Goal: Register for event/course

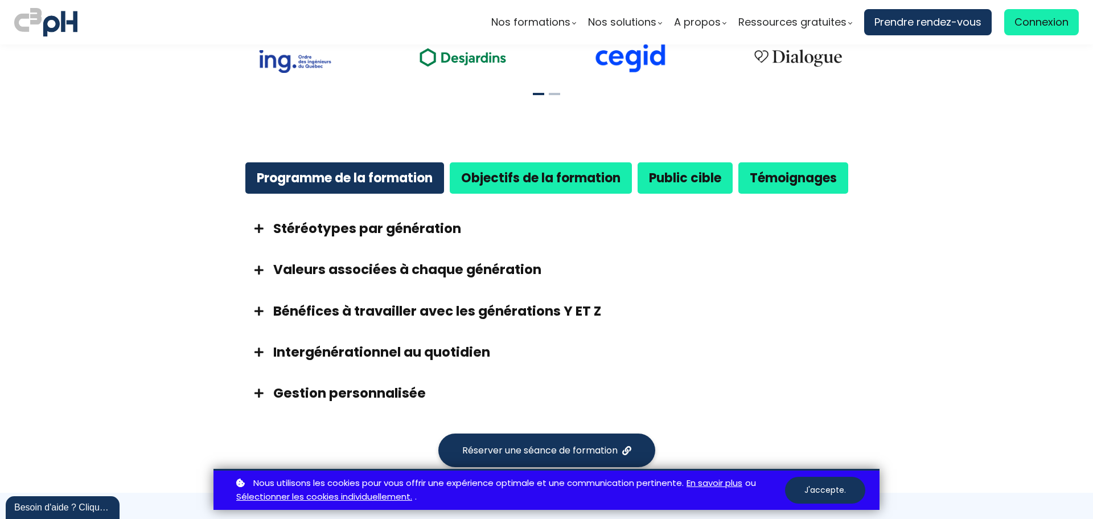
scroll to position [569, 0]
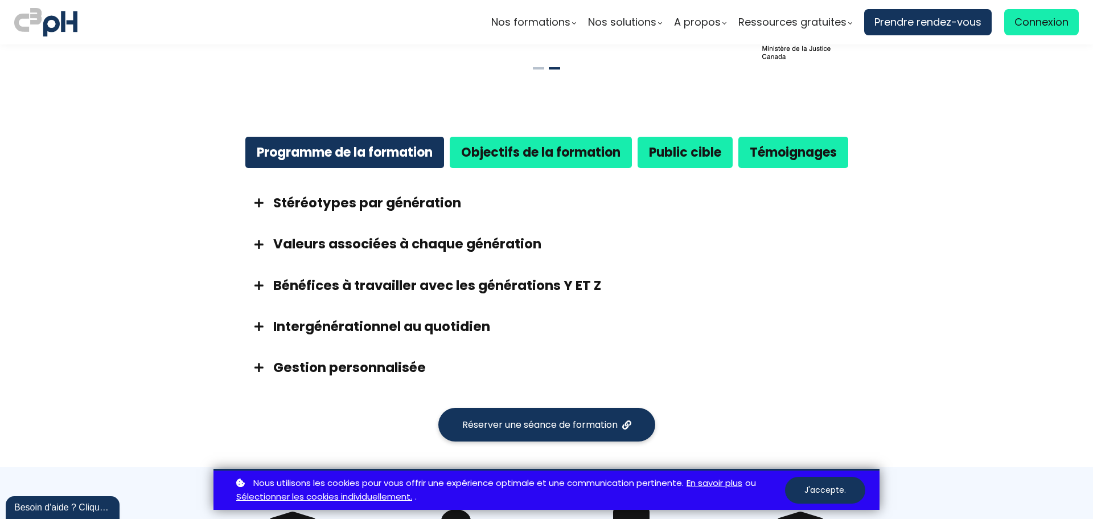
click at [342, 328] on h3 "Intergénérationnel au quotidien" at bounding box center [560, 326] width 575 height 18
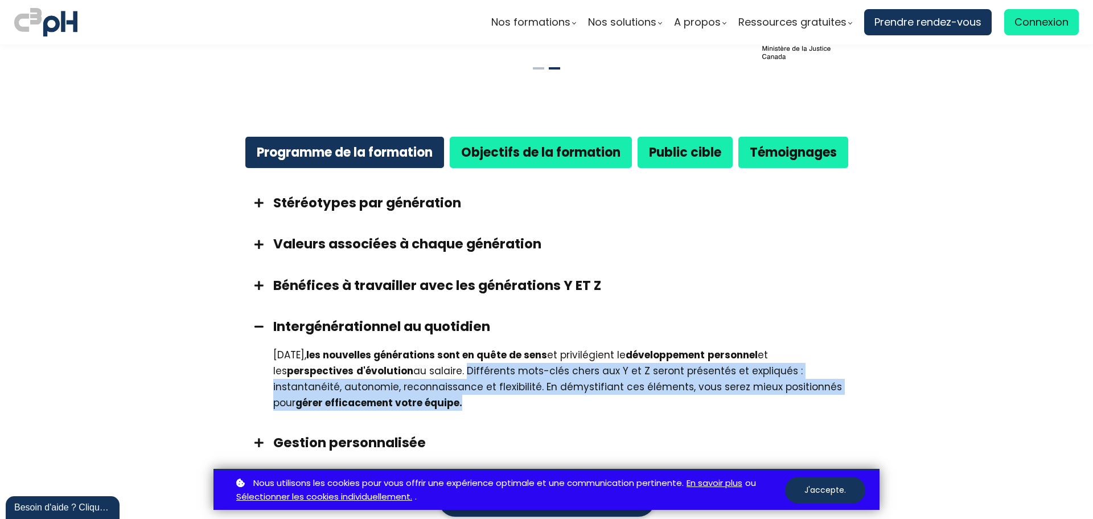
drag, startPoint x: 446, startPoint y: 369, endPoint x: 537, endPoint y: 403, distance: 97.1
click at [537, 403] on div "[DATE], les nouvelles générations sont en quête de sens et privilégient le déve…" at bounding box center [560, 379] width 575 height 64
click at [413, 413] on div "[DATE], les nouvelles générations sont en quête de sens et privilégient le déve…" at bounding box center [546, 384] width 626 height 75
click at [417, 404] on div "[DATE], les nouvelles générations sont en quête de sens et privilégient le déve…" at bounding box center [560, 379] width 575 height 64
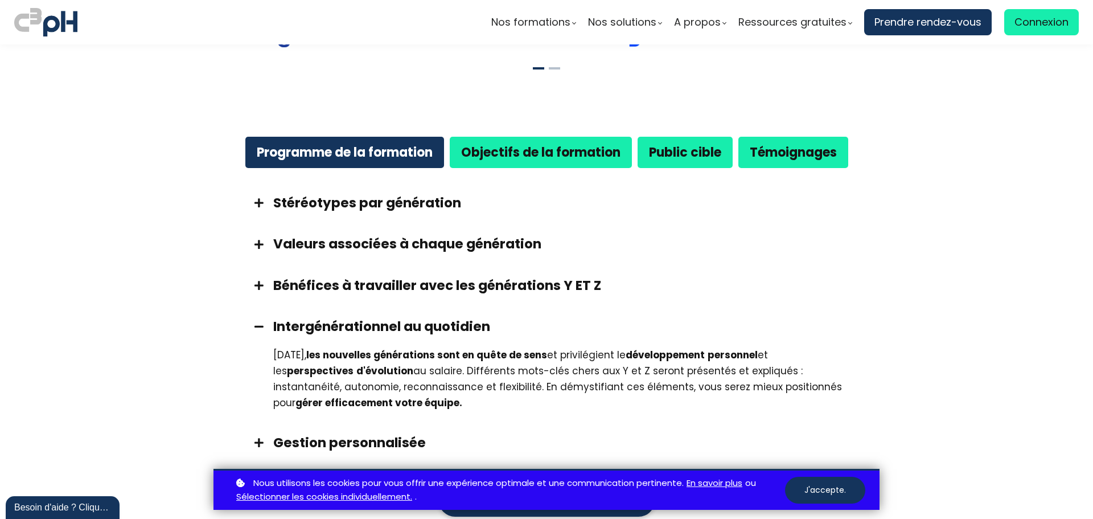
click at [257, 443] on span at bounding box center [259, 442] width 28 height 10
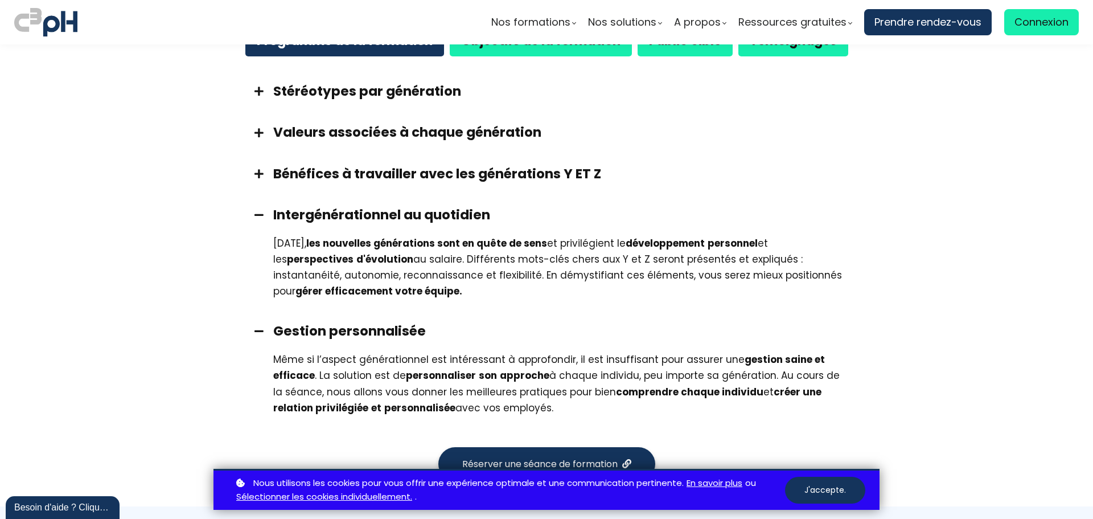
scroll to position [683, 0]
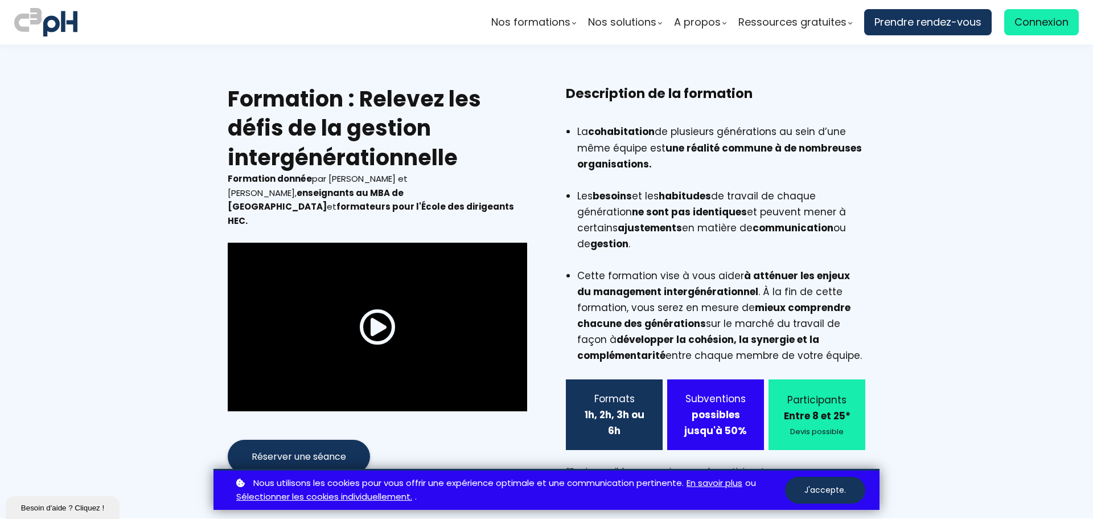
scroll to position [683, 0]
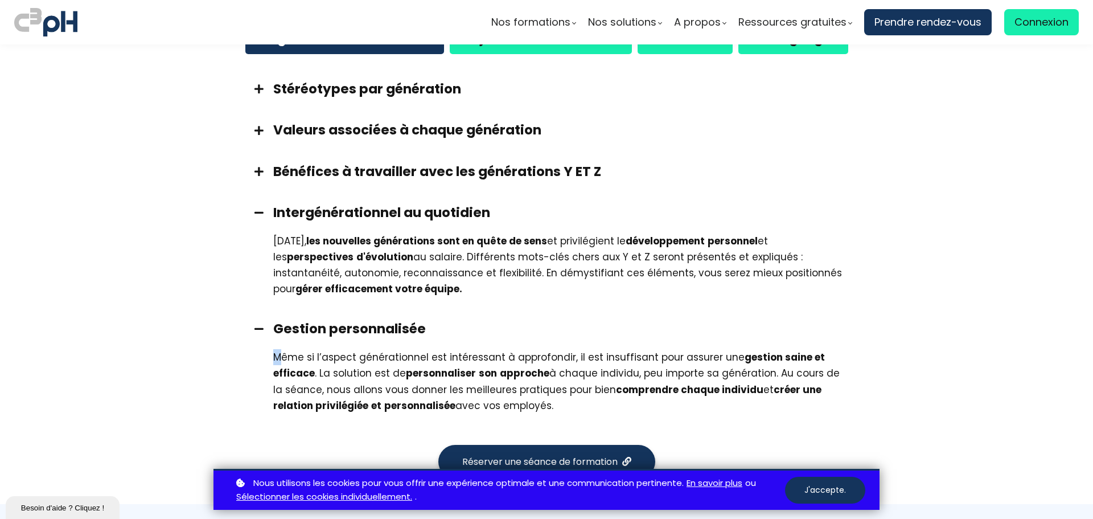
click at [273, 357] on div "Même si l’aspect générationnel est intéressant à approfondir, il est insuffisan…" at bounding box center [560, 381] width 575 height 64
click at [445, 333] on h3 "Gestion personnalisée" at bounding box center [560, 328] width 575 height 18
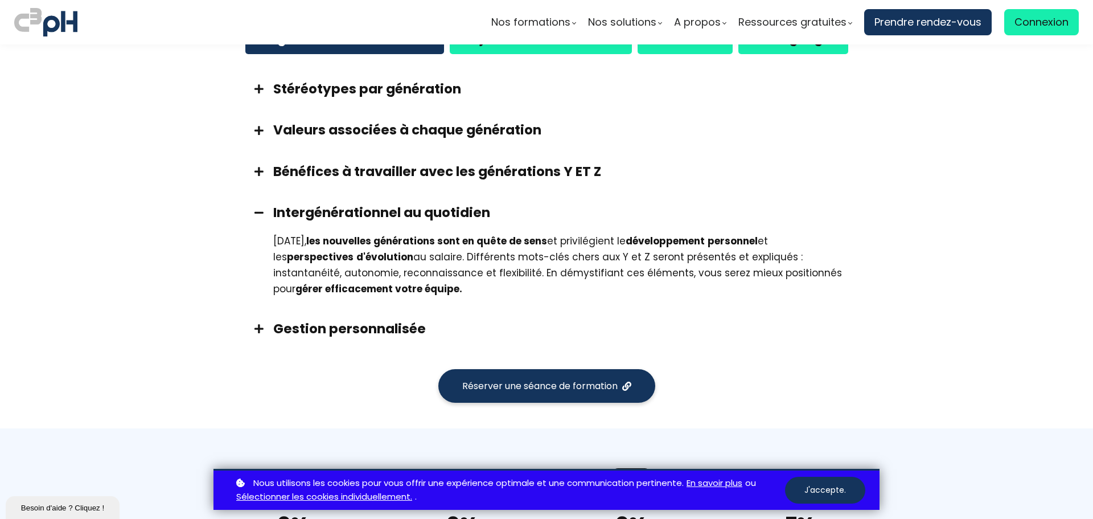
click at [382, 334] on h3 "Gestion personnalisée" at bounding box center [560, 328] width 575 height 18
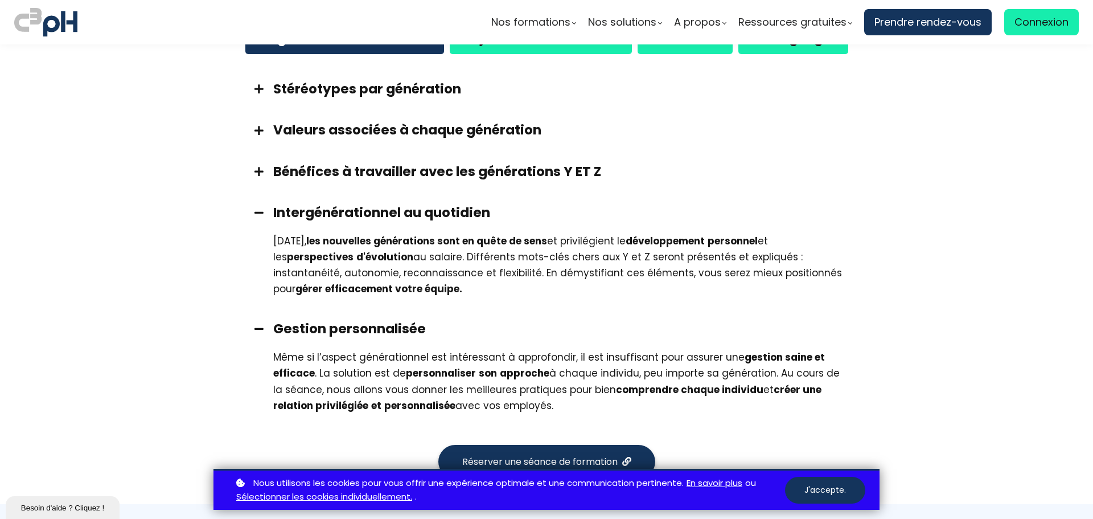
scroll to position [740, 0]
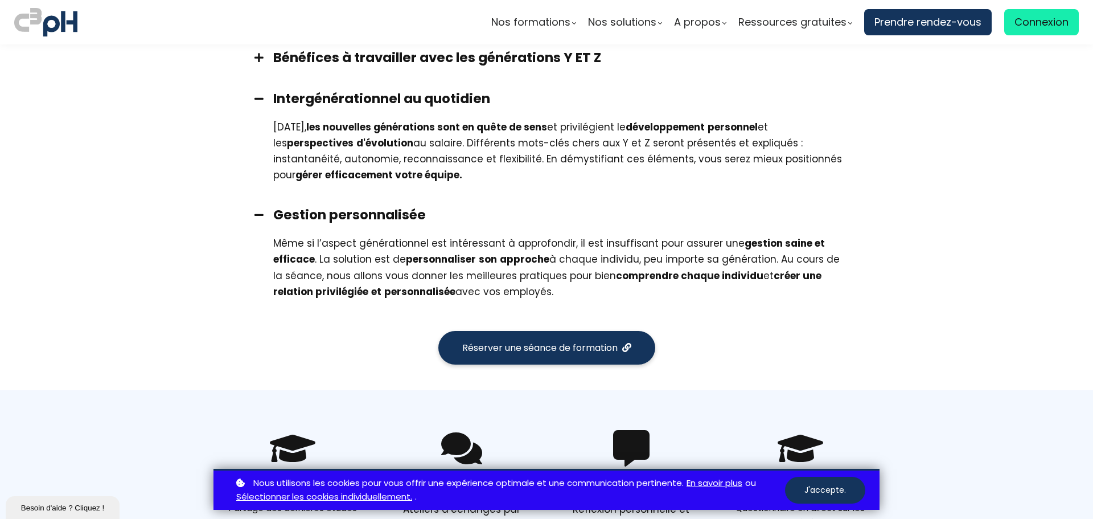
click at [505, 355] on button "Réserver une séance de formation" at bounding box center [546, 348] width 217 height 34
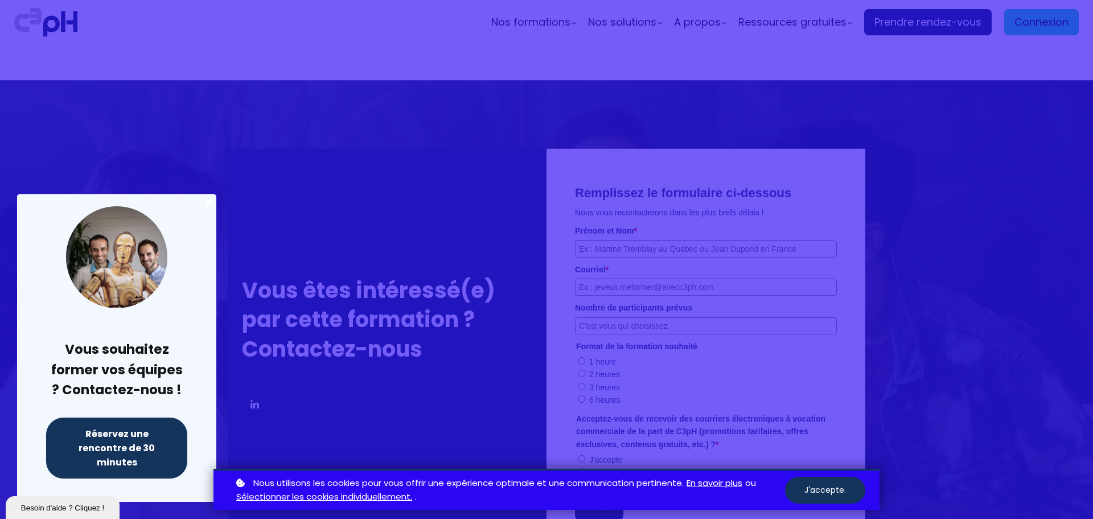
scroll to position [2772, 0]
click at [283, 411] on div at bounding box center [546, 259] width 1093 height 519
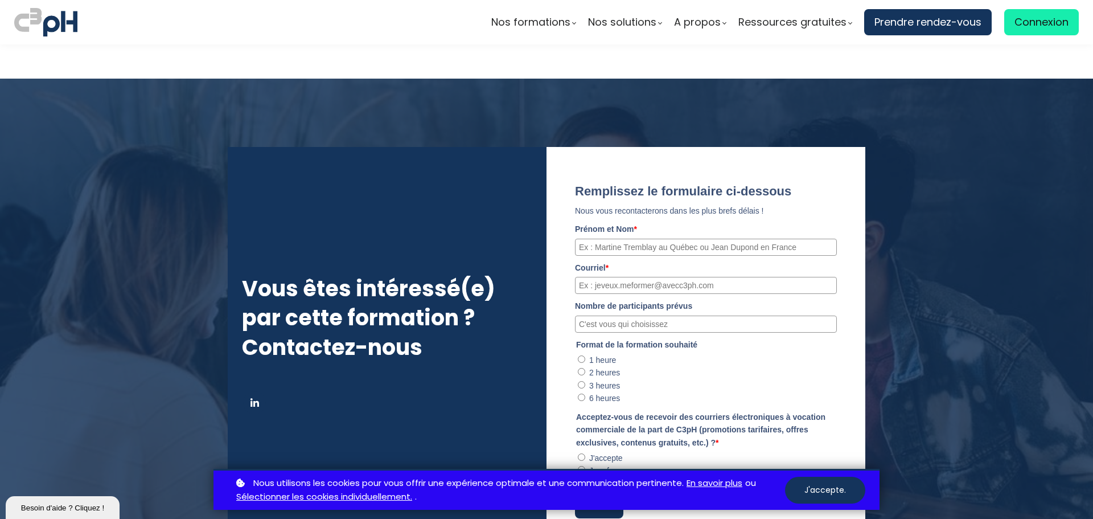
scroll to position [2715, 0]
